Goal: Task Accomplishment & Management: Use online tool/utility

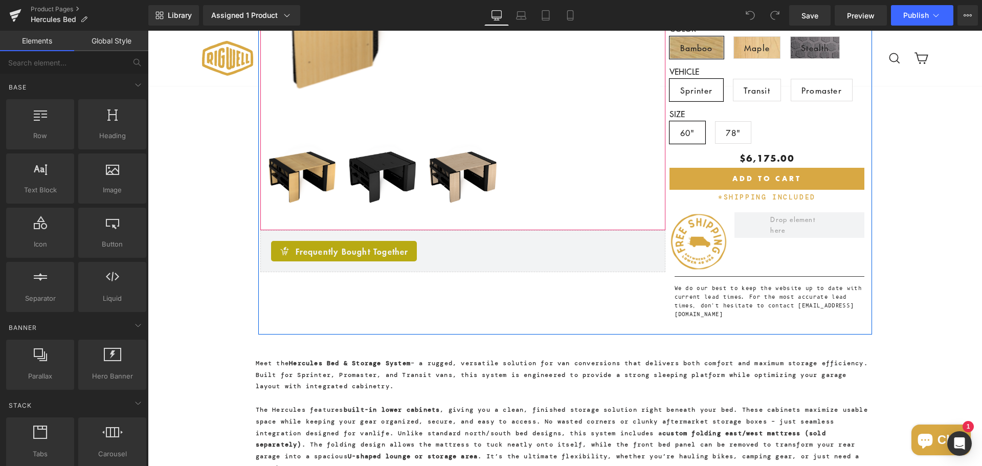
scroll to position [512, 0]
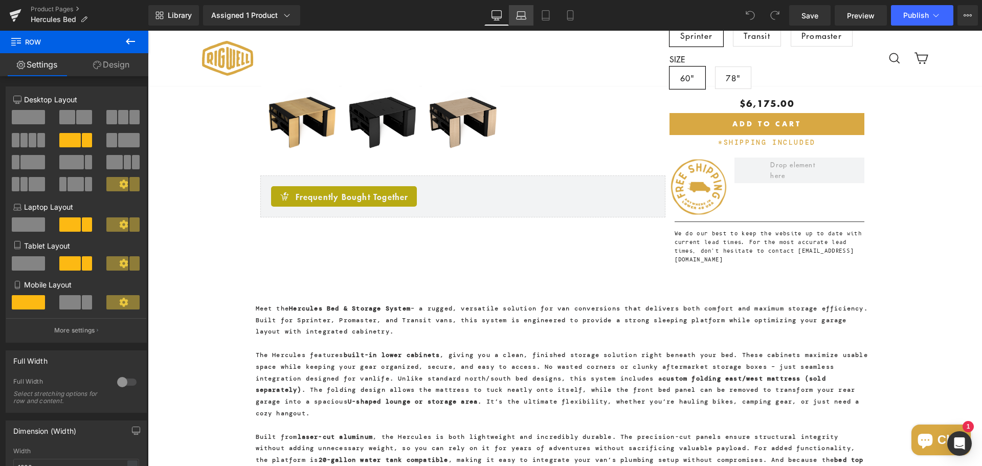
click at [530, 18] on link "Laptop" at bounding box center [521, 15] width 25 height 20
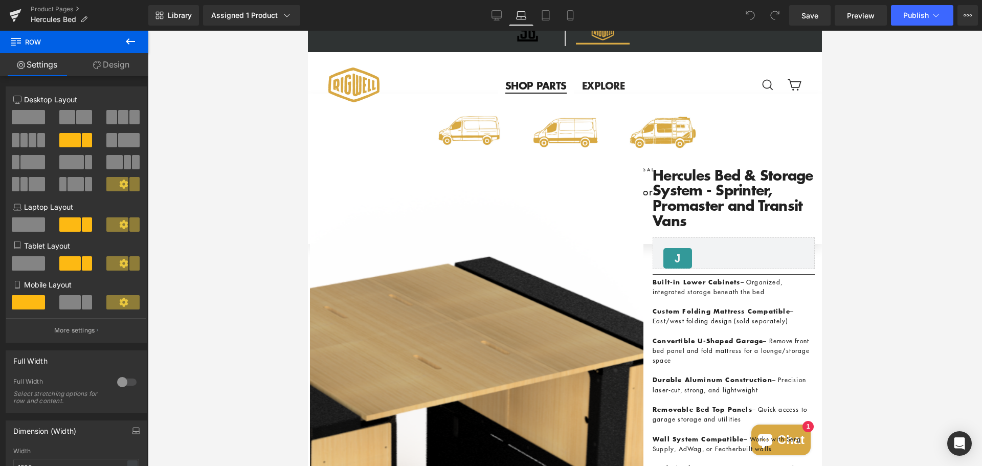
scroll to position [0, 0]
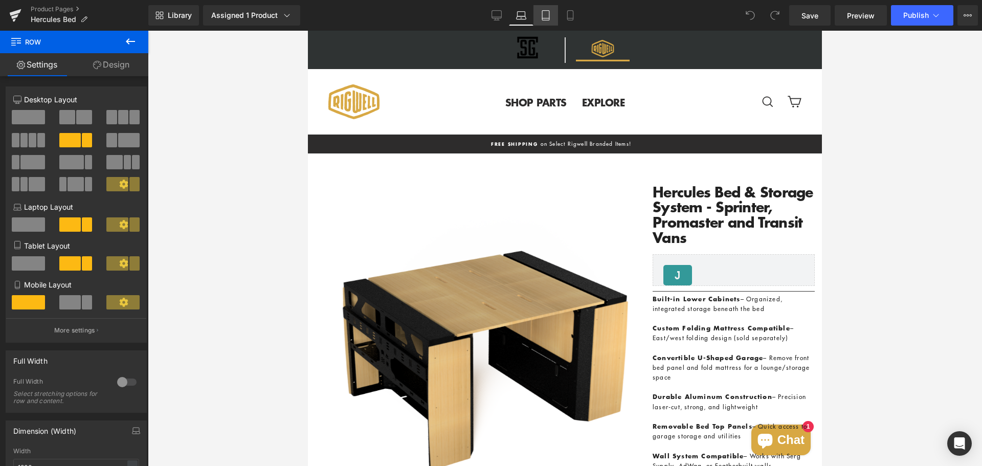
click at [553, 16] on link "Tablet" at bounding box center [546, 15] width 25 height 20
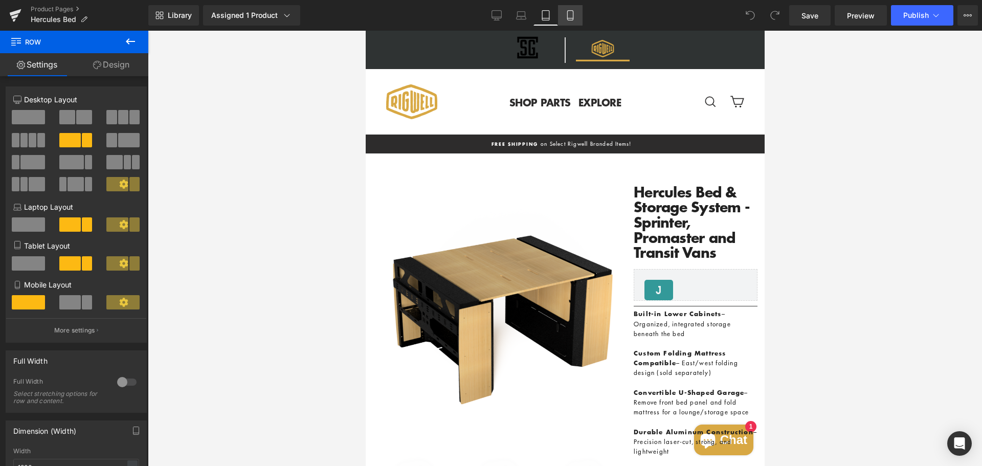
click at [573, 16] on icon at bounding box center [570, 15] width 10 height 10
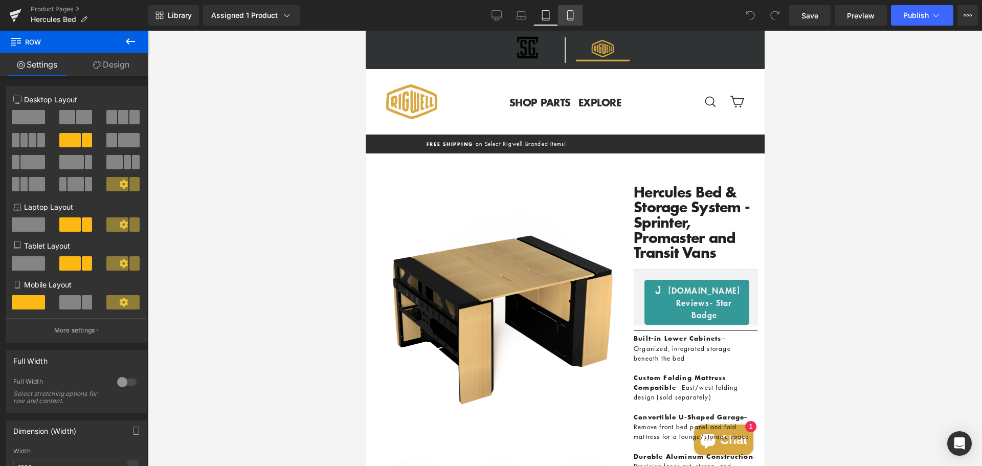
scroll to position [5, 0]
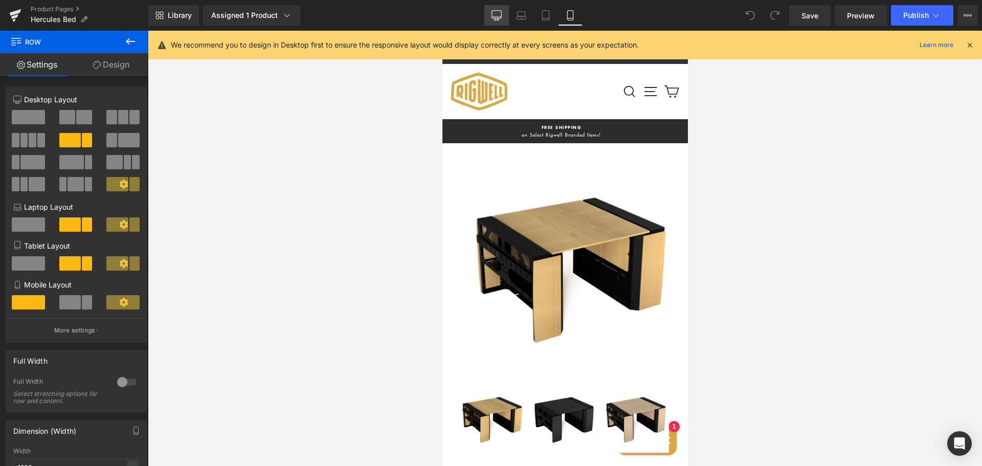
click at [497, 16] on icon at bounding box center [497, 15] width 10 height 10
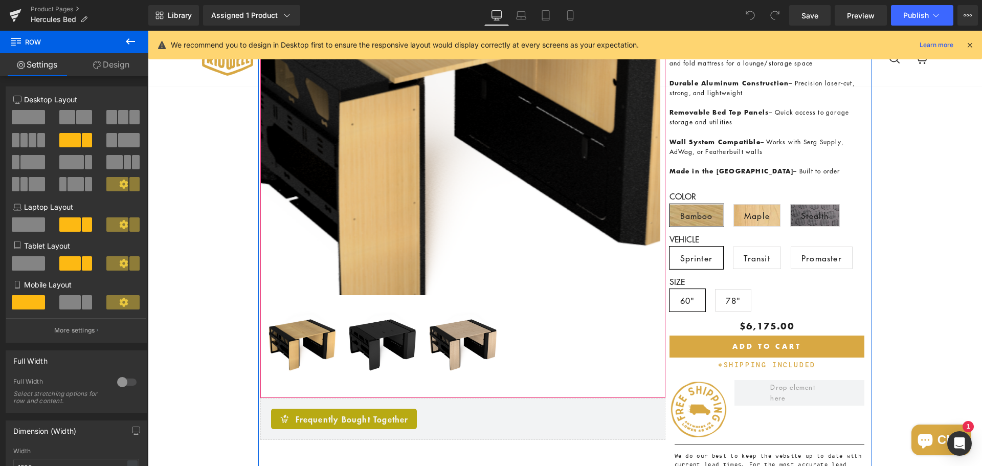
scroll to position [307, 0]
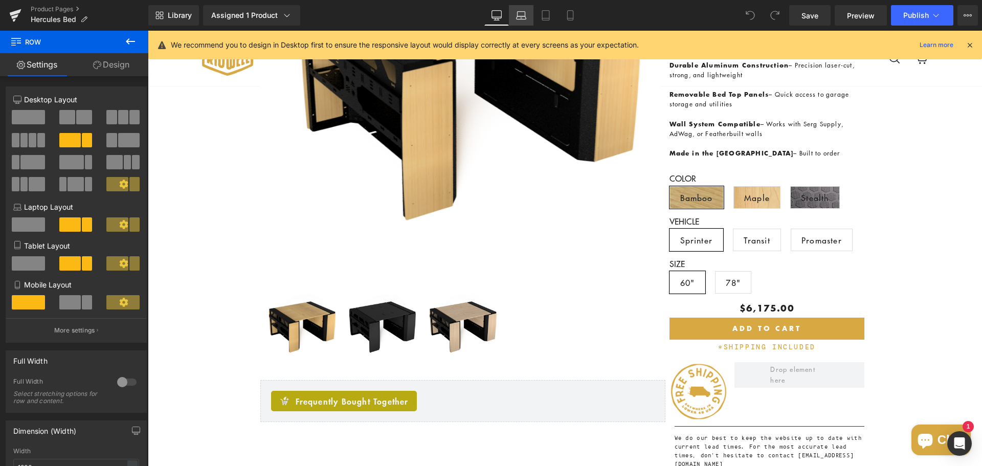
click at [519, 14] on icon at bounding box center [521, 15] width 10 height 10
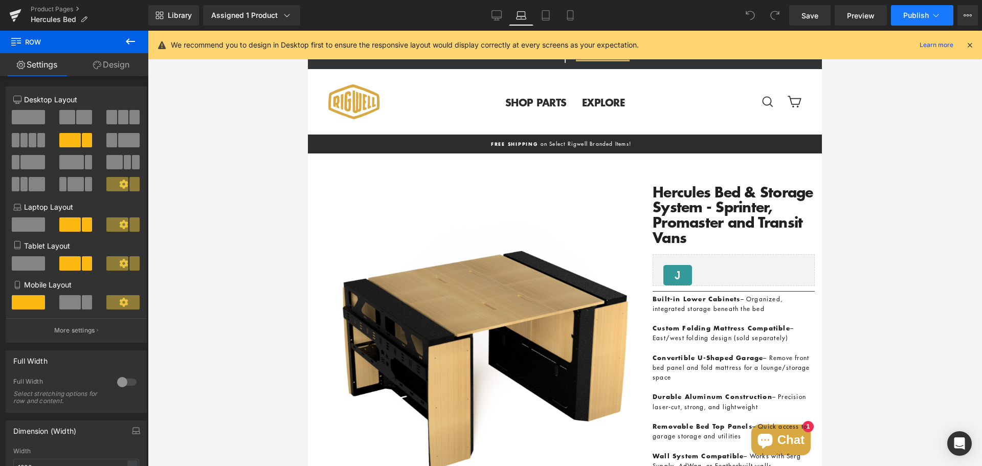
click at [918, 12] on span "Publish" at bounding box center [917, 15] width 26 height 8
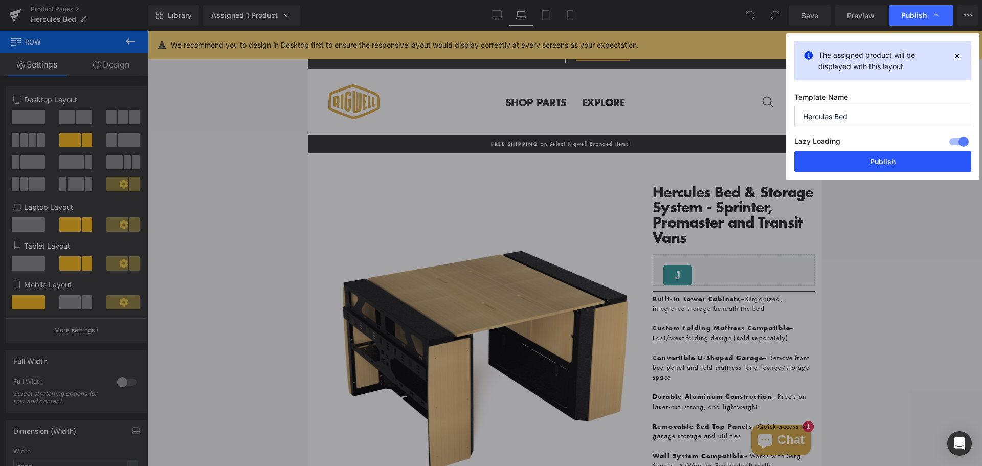
click at [882, 164] on button "Publish" at bounding box center [883, 161] width 177 height 20
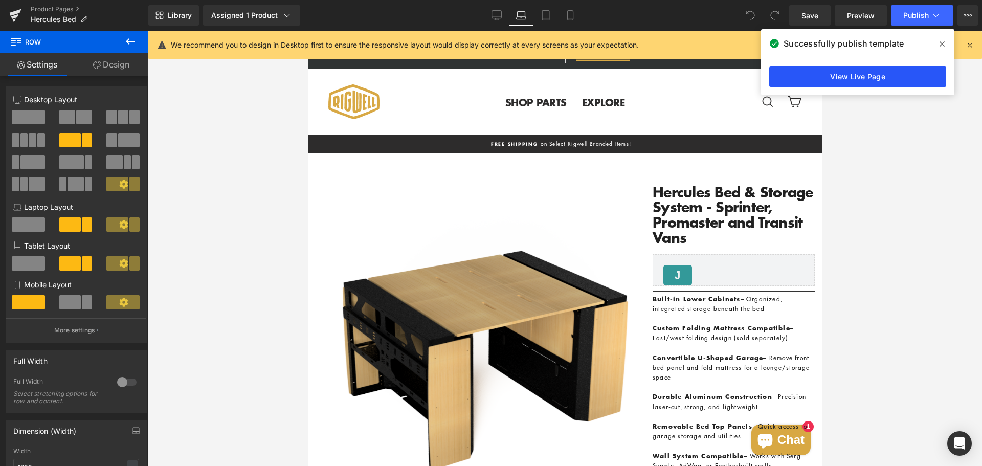
click at [924, 76] on link "View Live Page" at bounding box center [858, 77] width 177 height 20
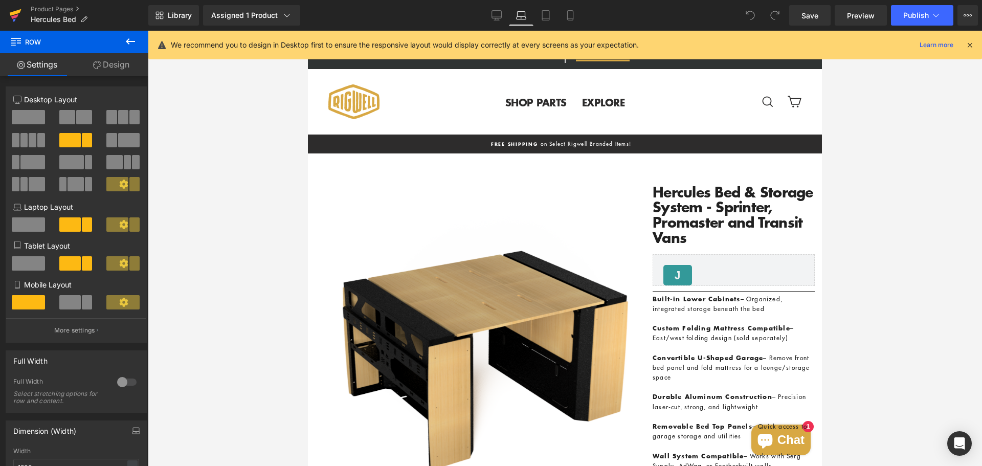
click at [10, 9] on icon at bounding box center [15, 16] width 12 height 26
